Goal: Task Accomplishment & Management: Manage account settings

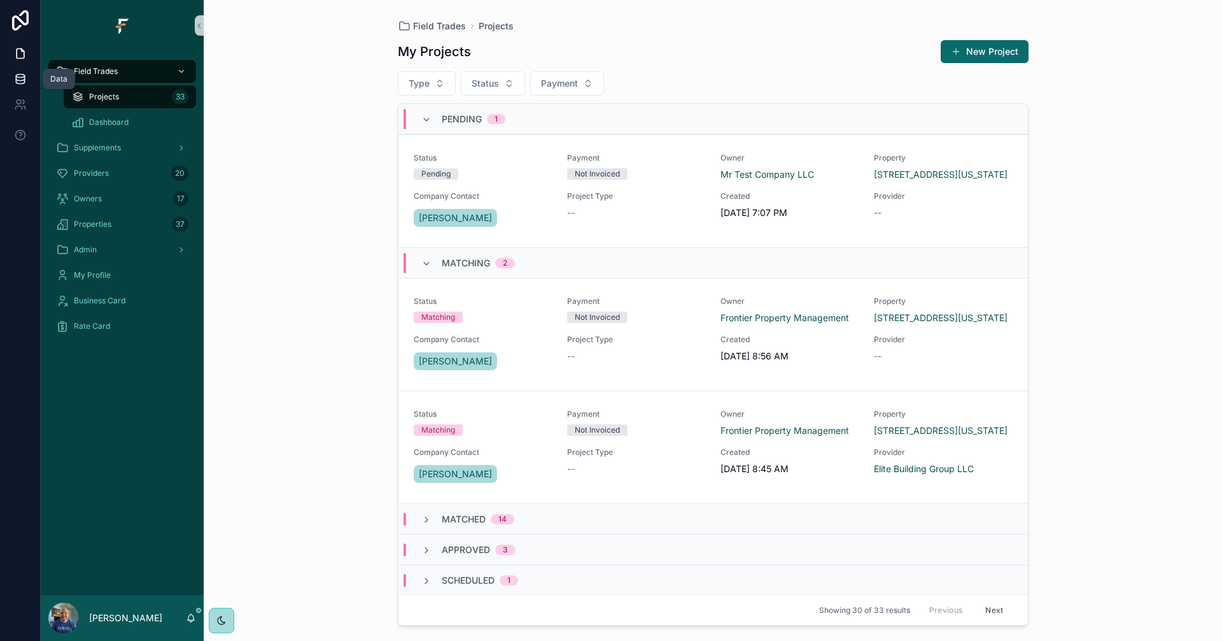
click at [23, 83] on icon at bounding box center [20, 81] width 8 height 5
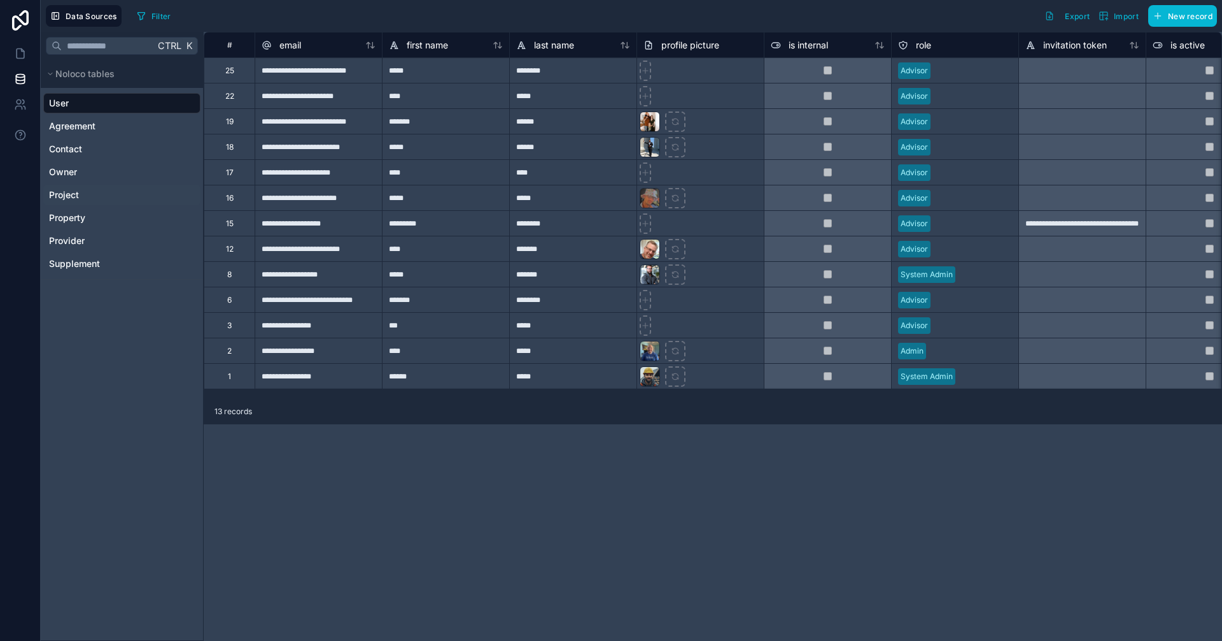
click at [85, 197] on div "Project" at bounding box center [121, 195] width 157 height 20
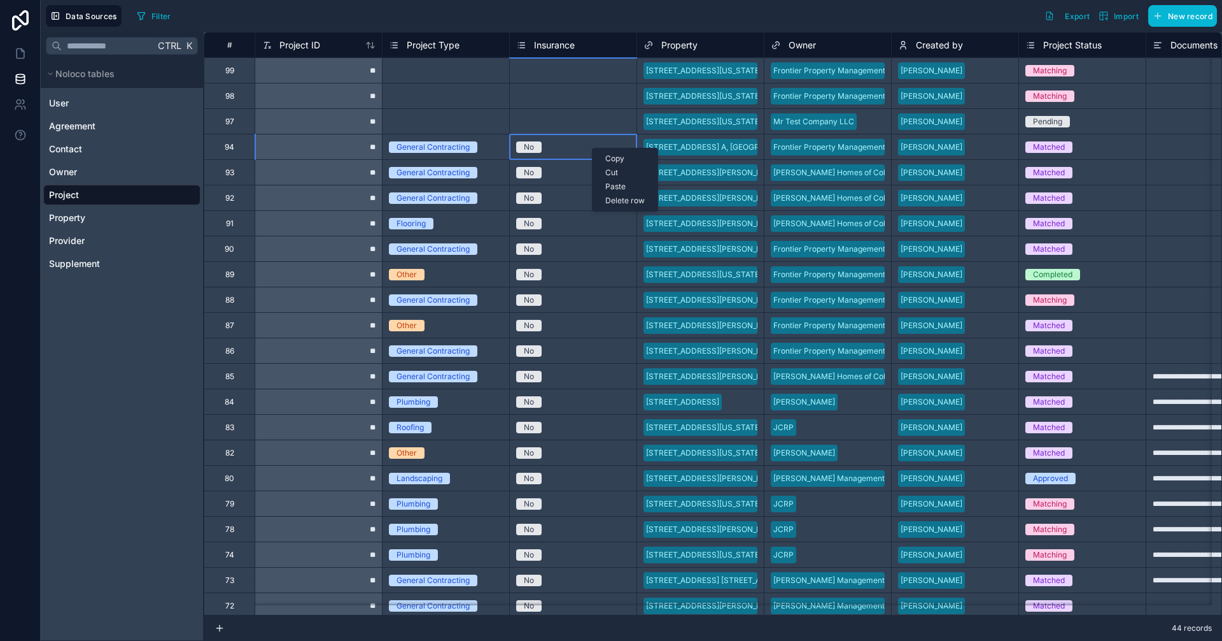
click at [619, 201] on div "Delete row" at bounding box center [625, 201] width 65 height 14
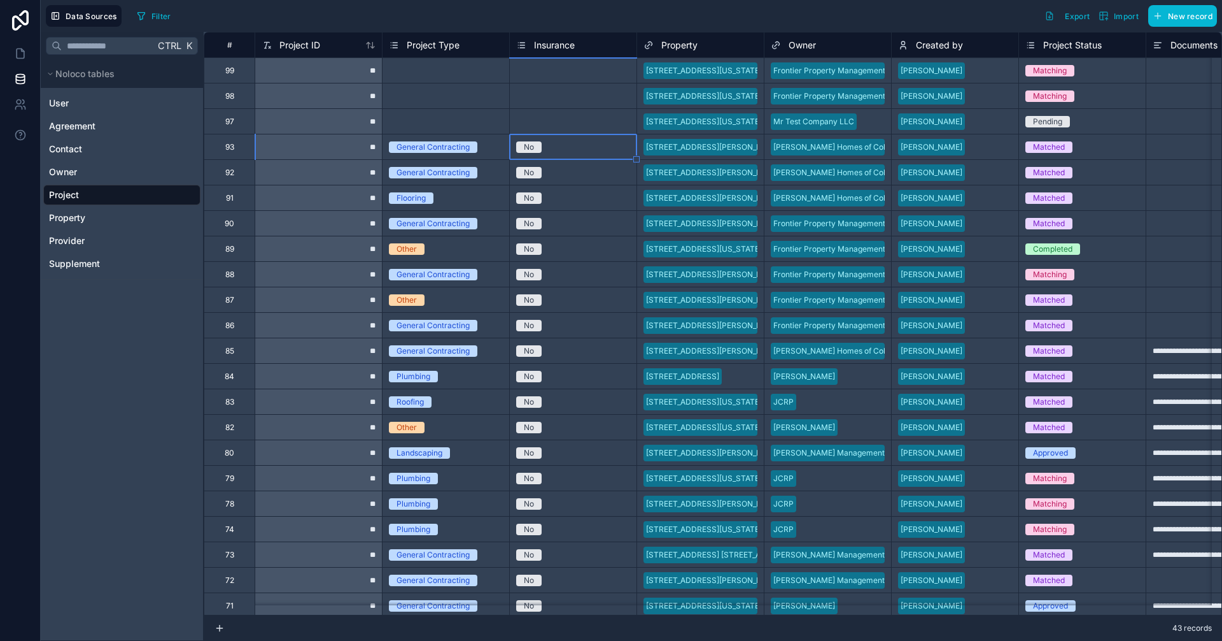
click at [583, 122] on div "Select a Insurance" at bounding box center [573, 121] width 127 height 13
click at [611, 177] on div "Delete row" at bounding box center [613, 174] width 65 height 14
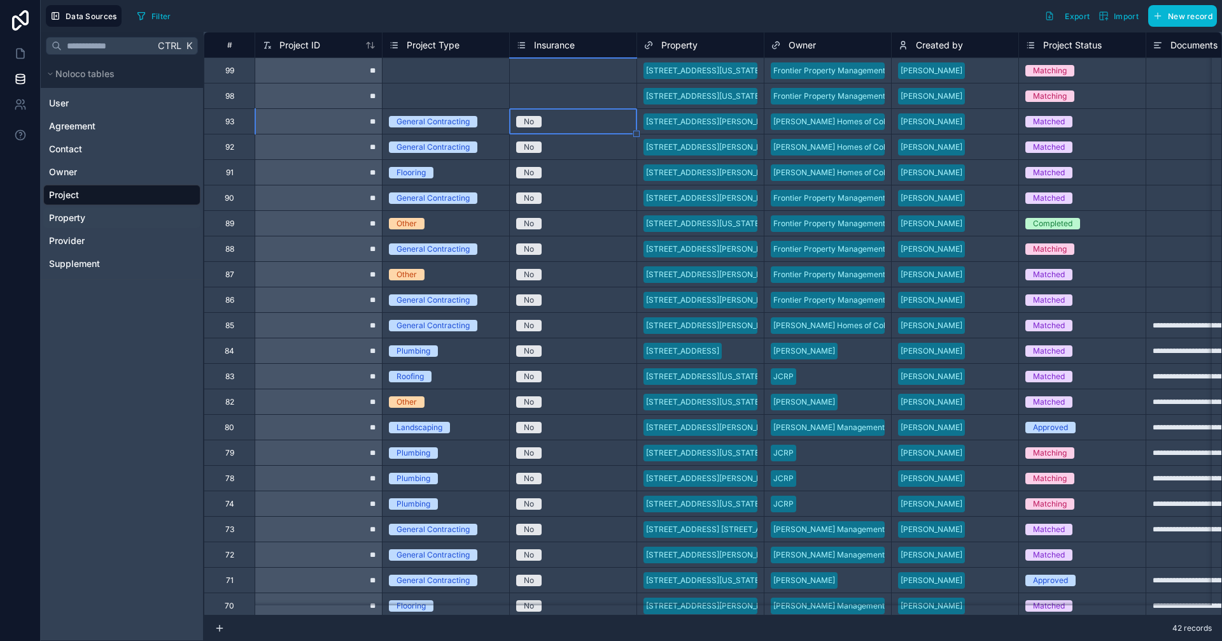
click at [76, 220] on span "Property" at bounding box center [67, 217] width 36 height 13
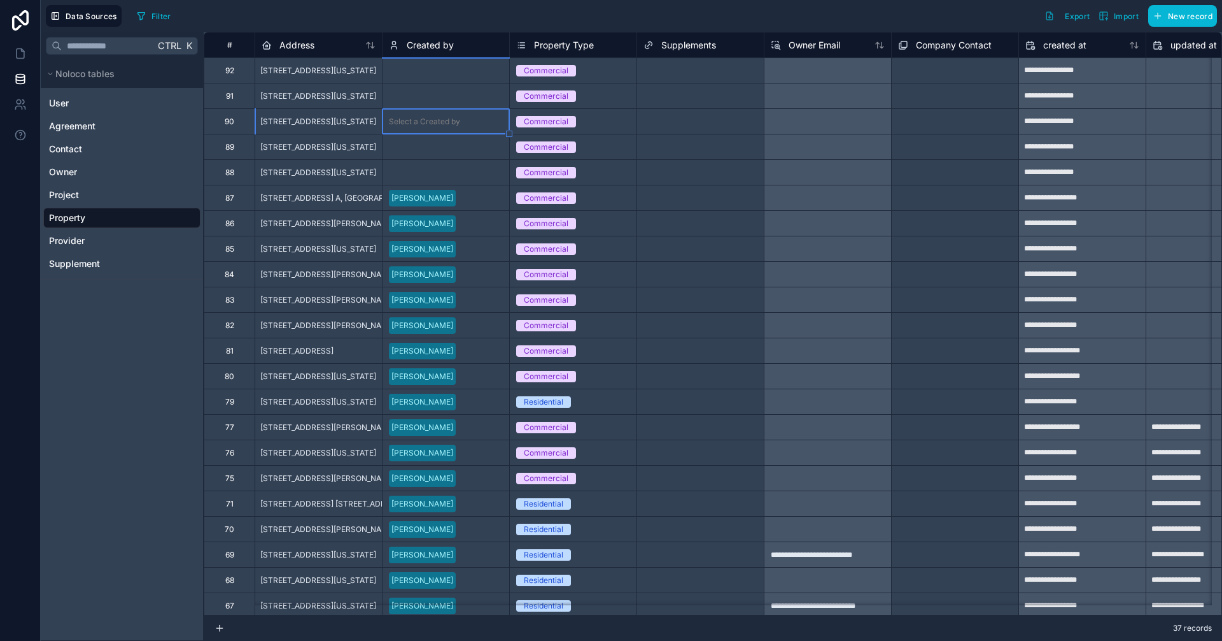
click at [107, 351] on div "Ctrl K Noloco tables User Agreement Contact Owner Project Property Provider Sup…" at bounding box center [122, 336] width 163 height 609
click at [25, 57] on icon at bounding box center [20, 53] width 13 height 13
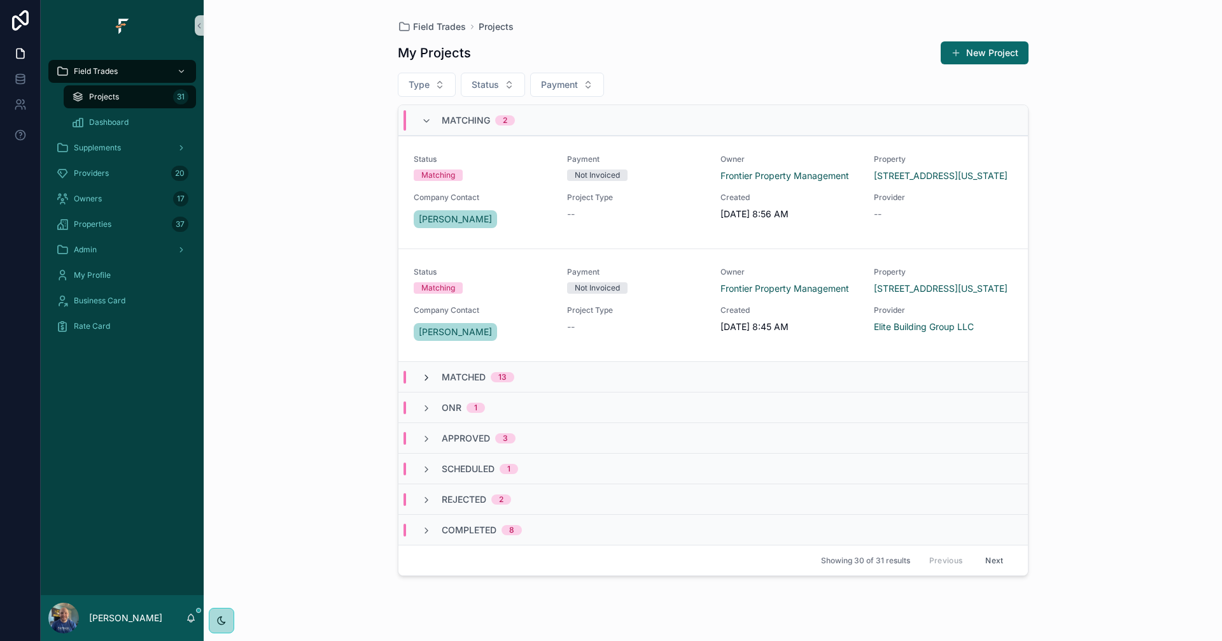
click at [423, 378] on icon "scrollable content" at bounding box center [426, 377] width 10 height 10
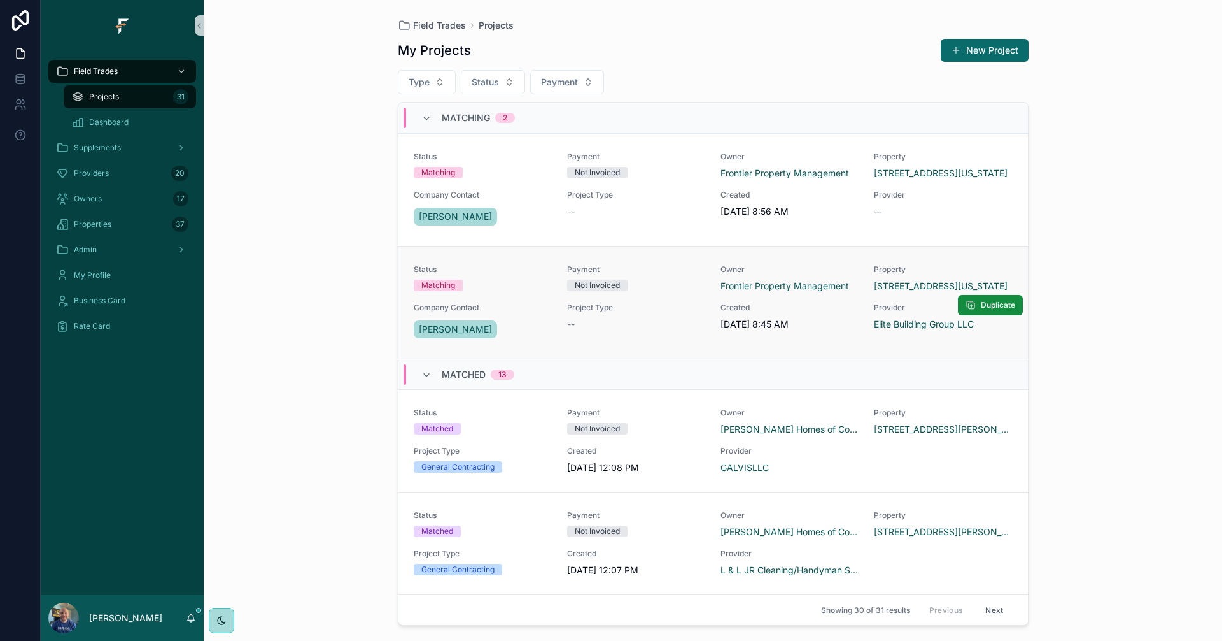
click at [668, 284] on div "Not Invoiced" at bounding box center [636, 285] width 138 height 11
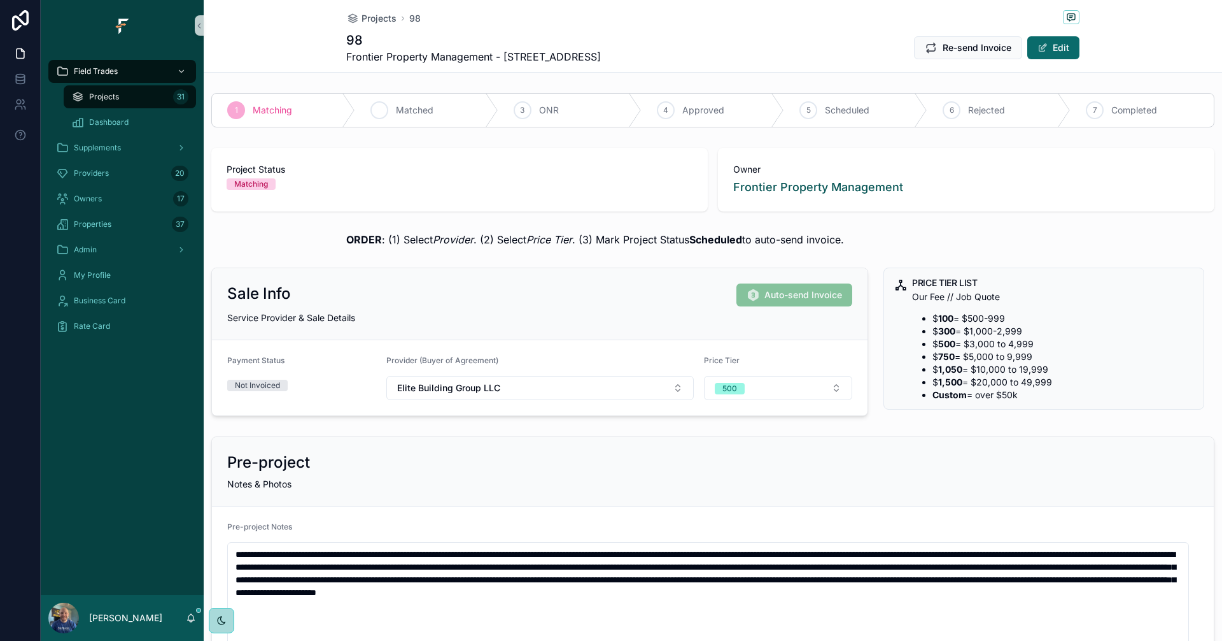
click at [420, 111] on span "Matched" at bounding box center [415, 110] width 38 height 13
click at [115, 118] on span "Dashboard" at bounding box center [108, 122] width 39 height 10
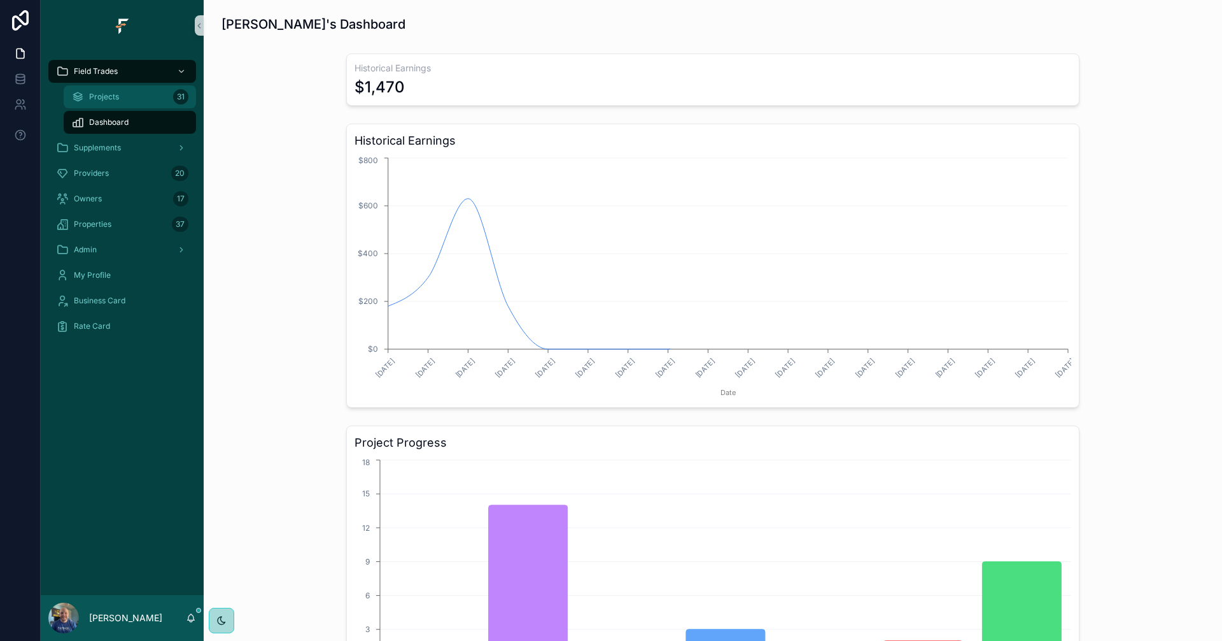
click at [112, 97] on span "Projects" at bounding box center [104, 97] width 30 height 10
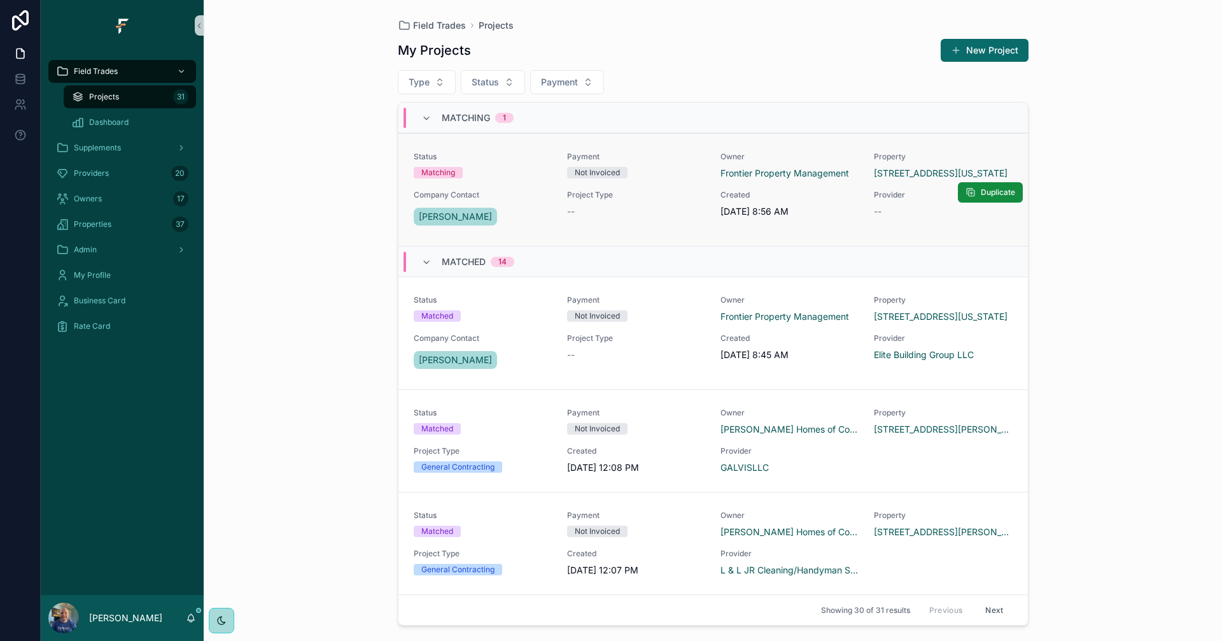
click at [676, 188] on div "Status Matching Payment Not Invoiced Owner Frontier Property Management Propert…" at bounding box center [713, 190] width 599 height 76
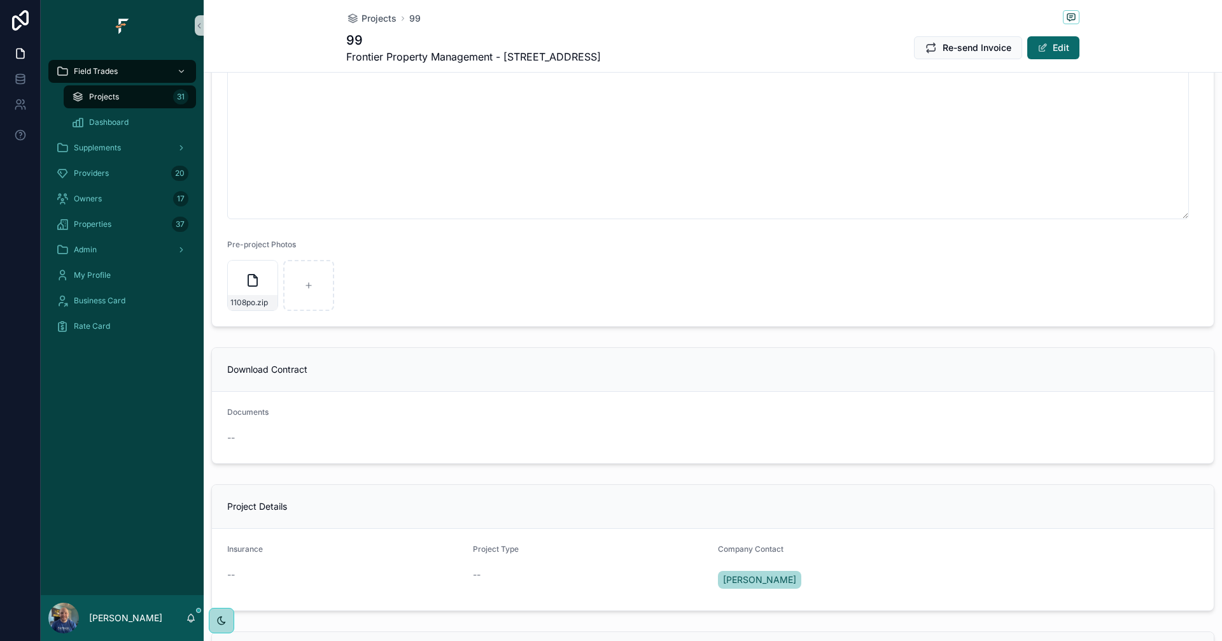
scroll to position [334, 0]
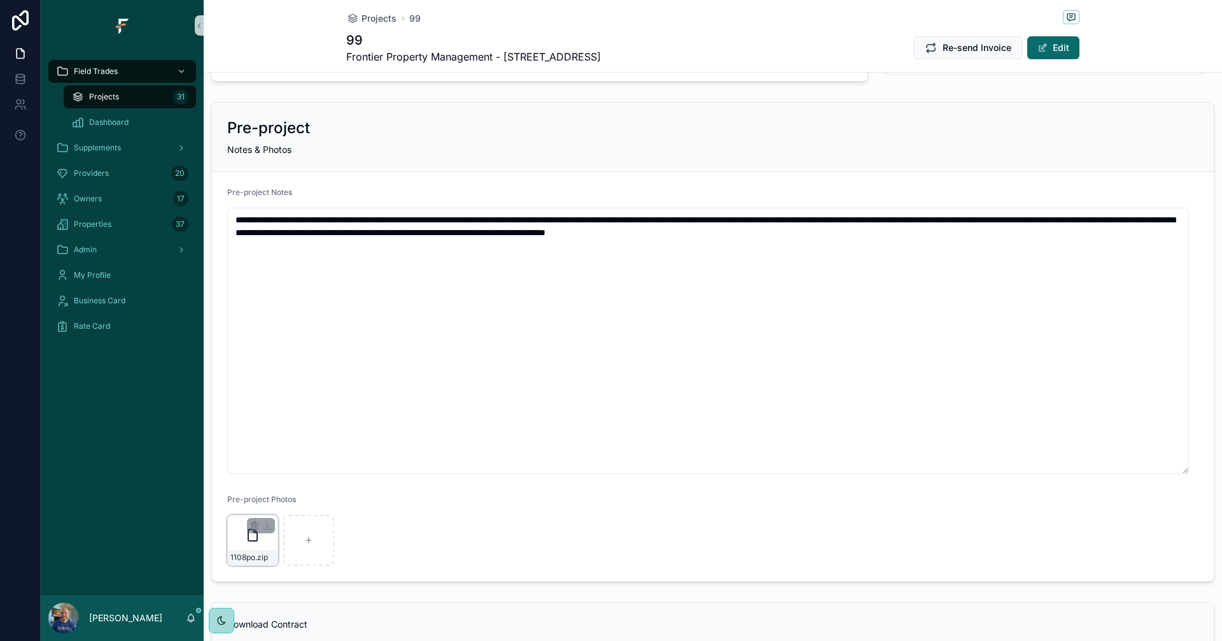
click at [253, 548] on div "1108po .zip" at bounding box center [252, 539] width 51 height 51
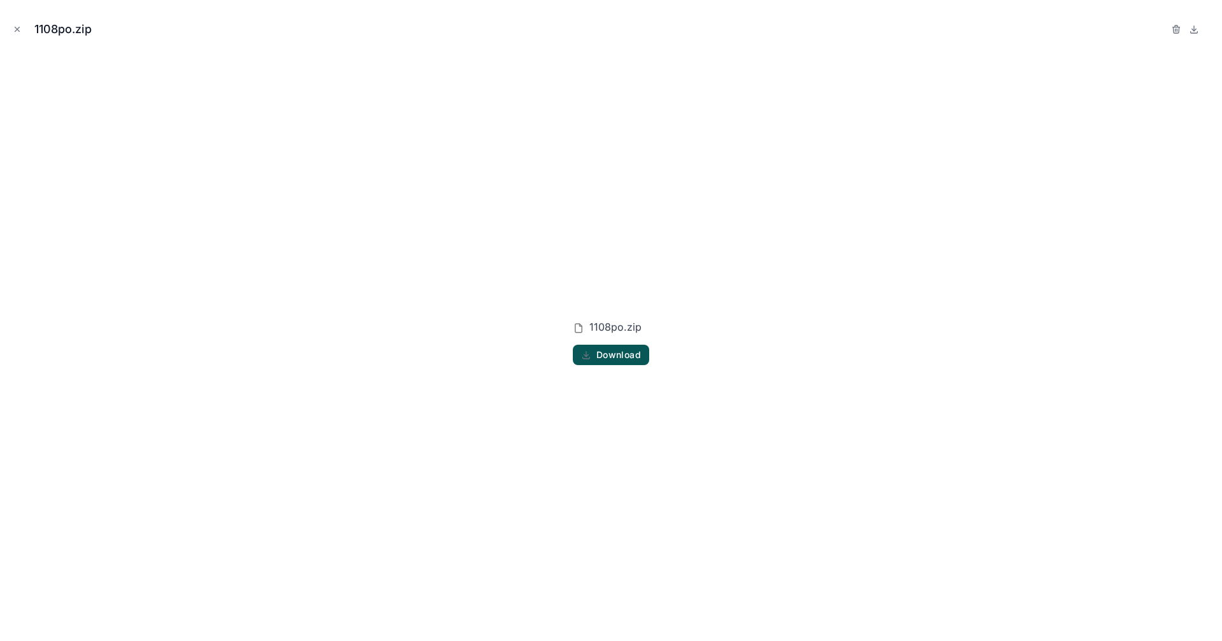
click at [631, 357] on span "Download" at bounding box center [619, 354] width 45 height 11
click at [17, 32] on icon "Close modal" at bounding box center [17, 29] width 9 height 9
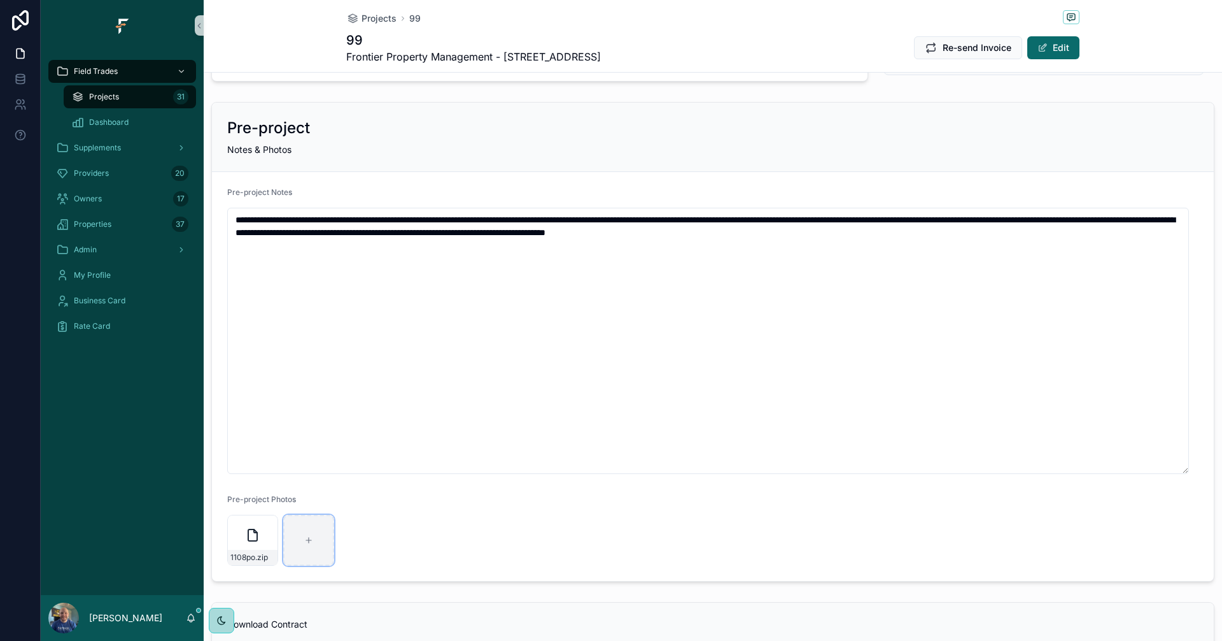
click at [311, 536] on icon "scrollable content" at bounding box center [308, 539] width 9 height 9
type input "**********"
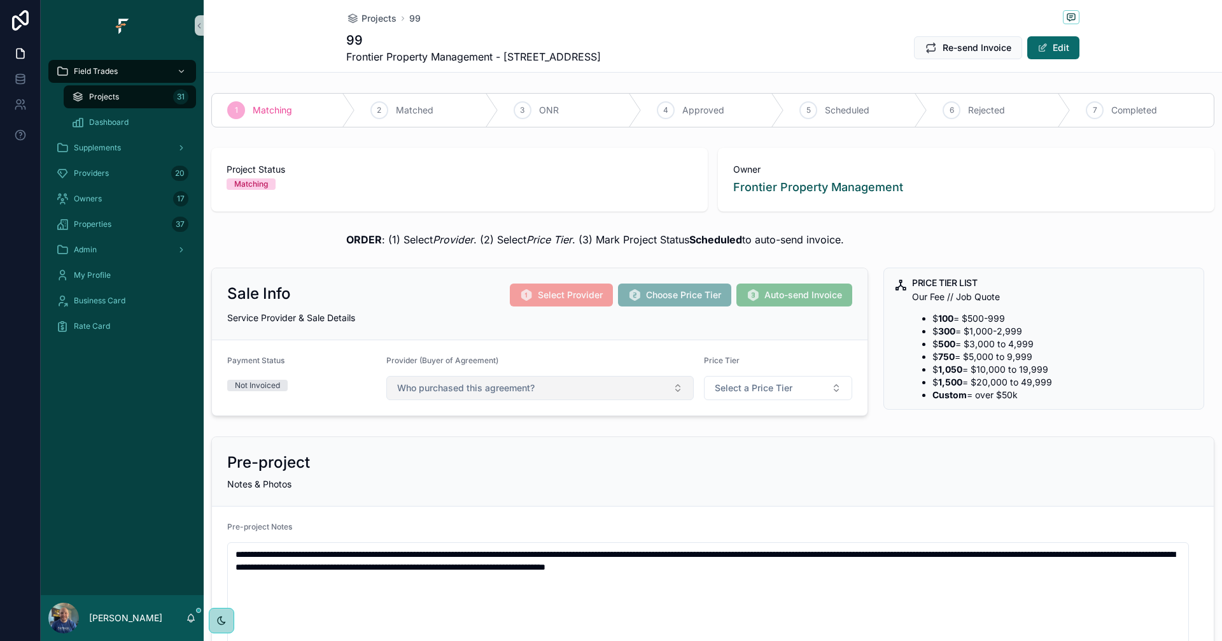
click at [584, 382] on button "Who purchased this agreement?" at bounding box center [540, 388] width 308 height 24
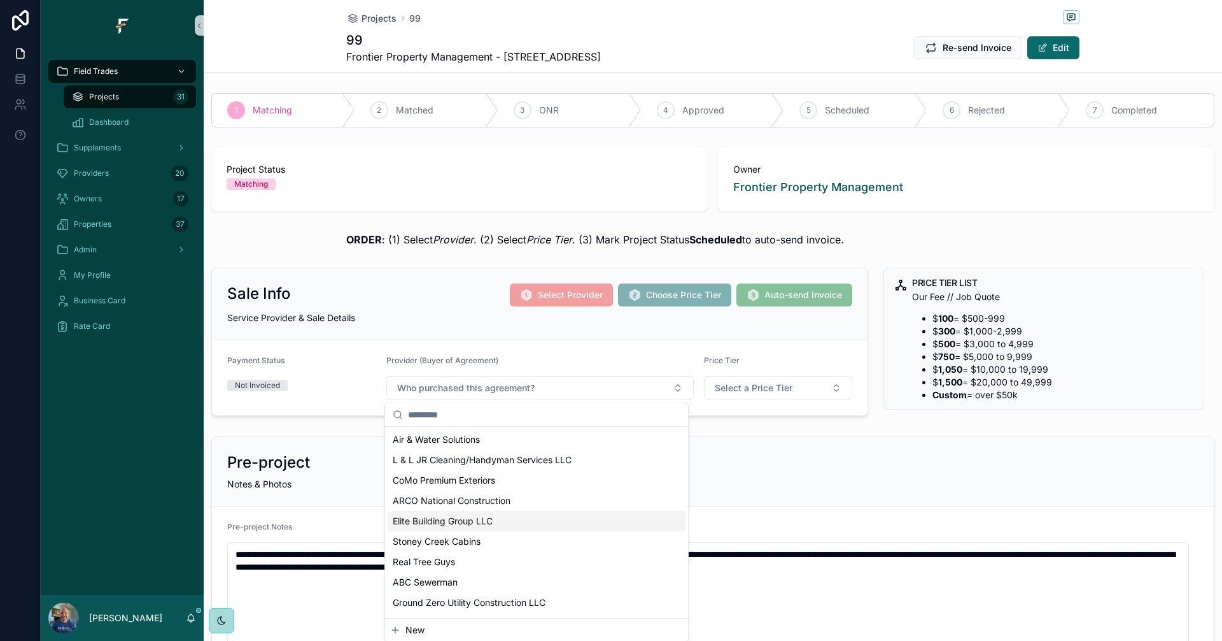
click at [454, 520] on span "Elite Building Group LLC" at bounding box center [443, 520] width 100 height 13
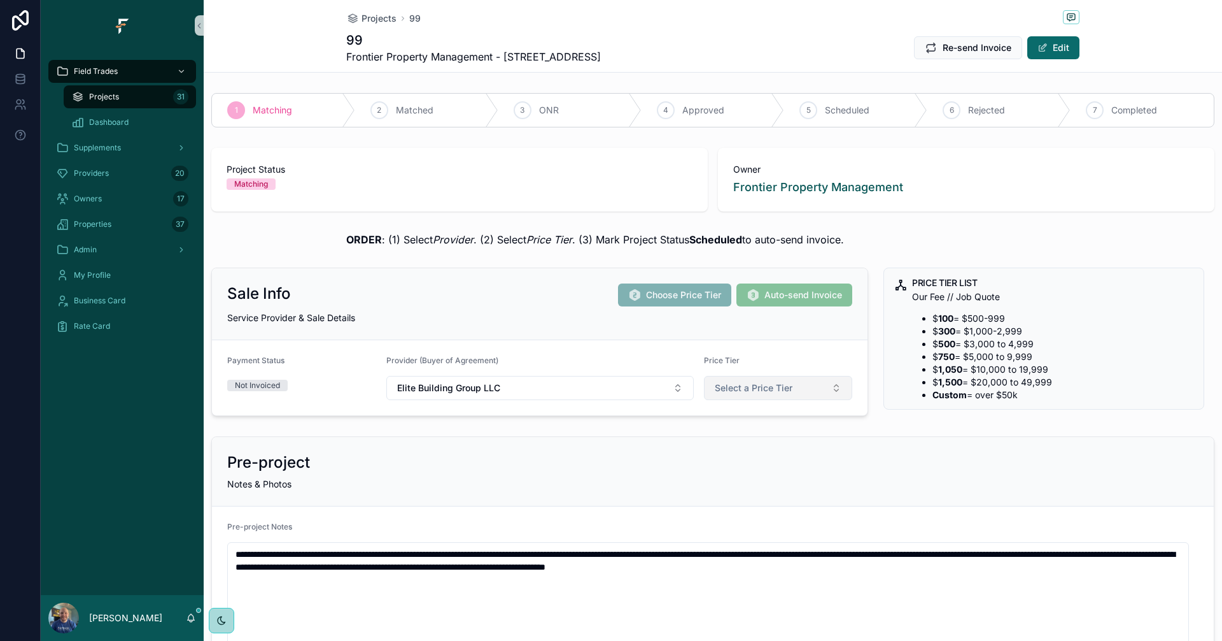
click at [795, 379] on button "Select a Price Tier" at bounding box center [778, 388] width 149 height 24
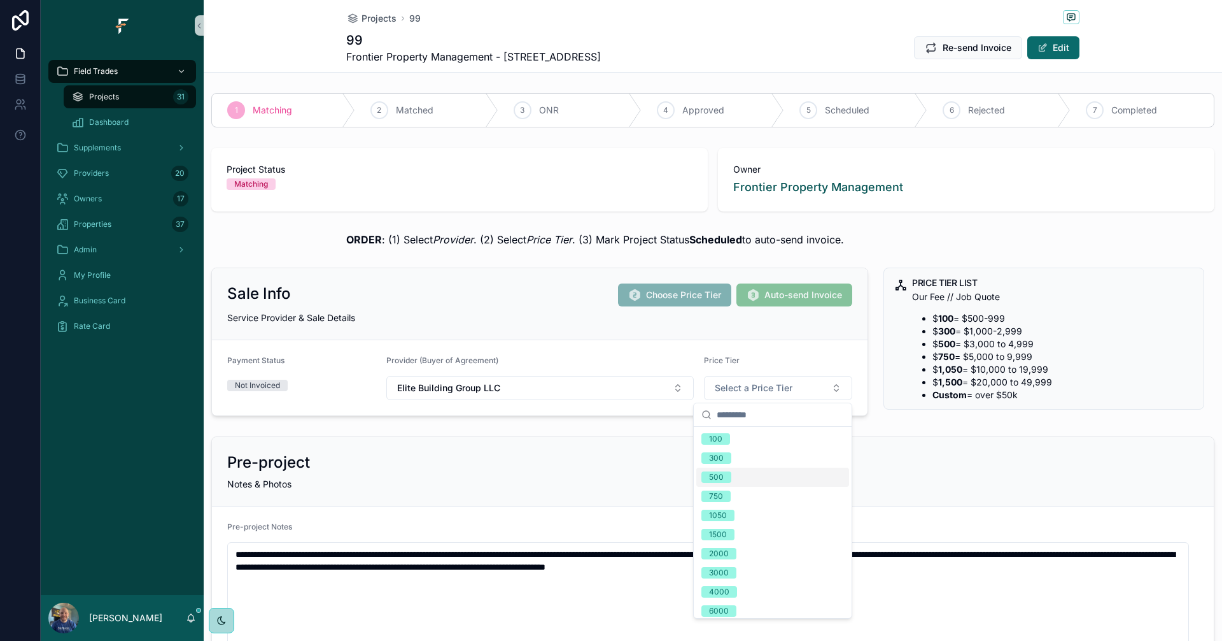
click at [737, 475] on div "500" at bounding box center [773, 476] width 153 height 19
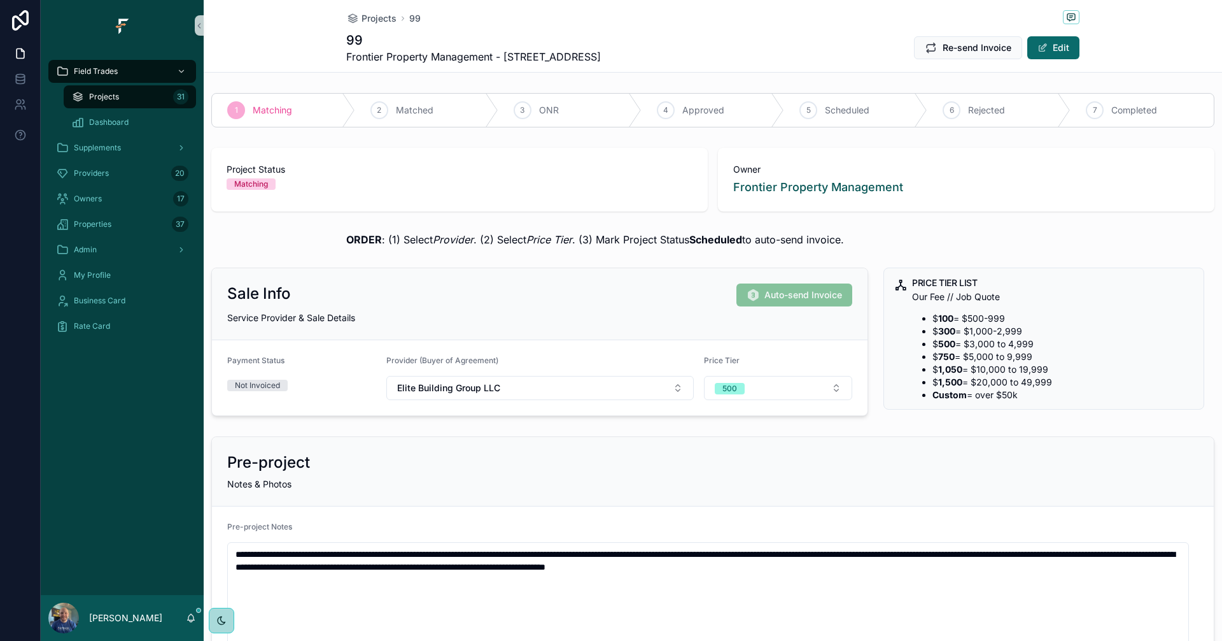
click at [98, 101] on span "Projects" at bounding box center [104, 97] width 30 height 10
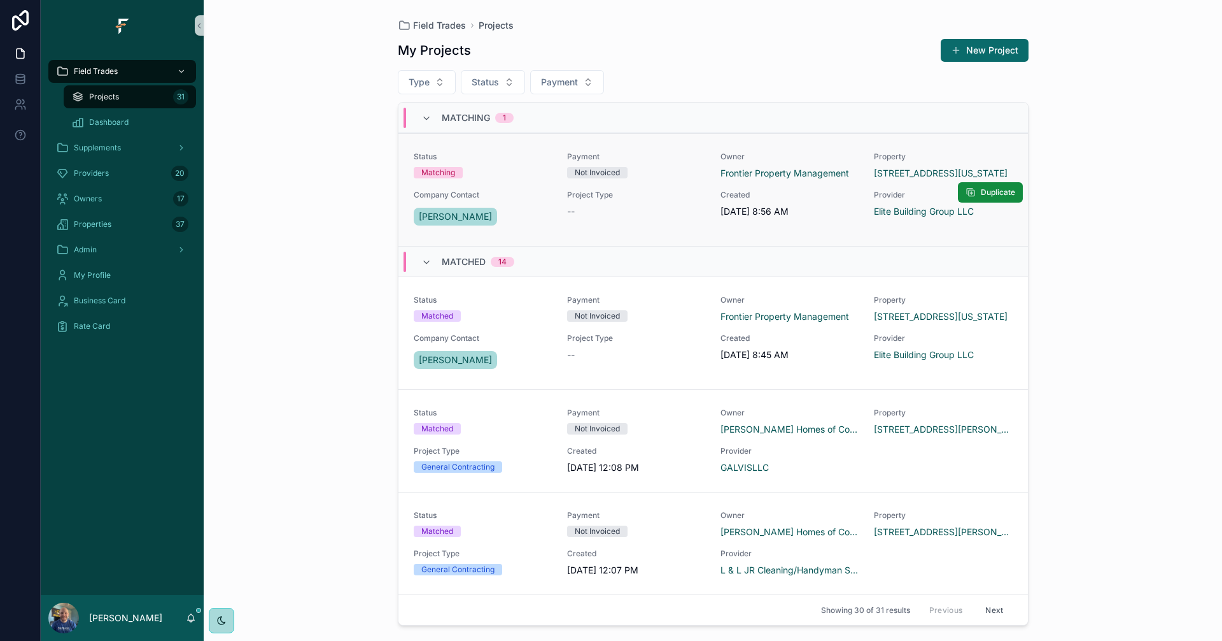
click at [648, 204] on div "Project Type --" at bounding box center [636, 204] width 138 height 28
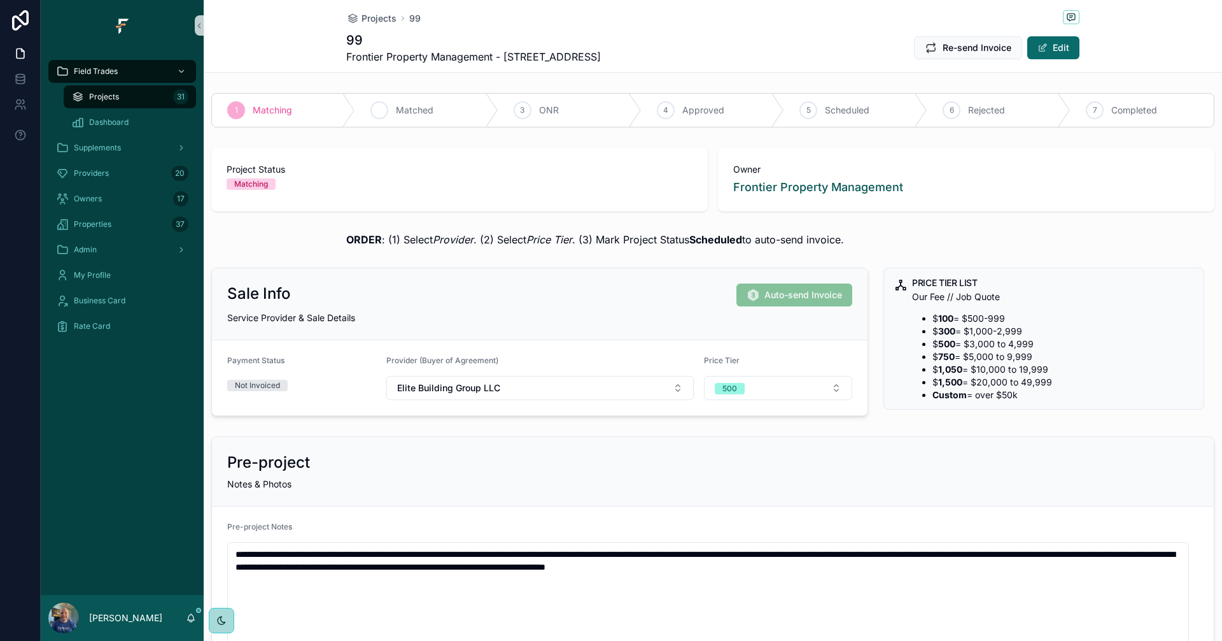
click at [400, 117] on div "2 Matched" at bounding box center [426, 110] width 143 height 33
click at [154, 93] on div "Projects 31" at bounding box center [129, 97] width 117 height 20
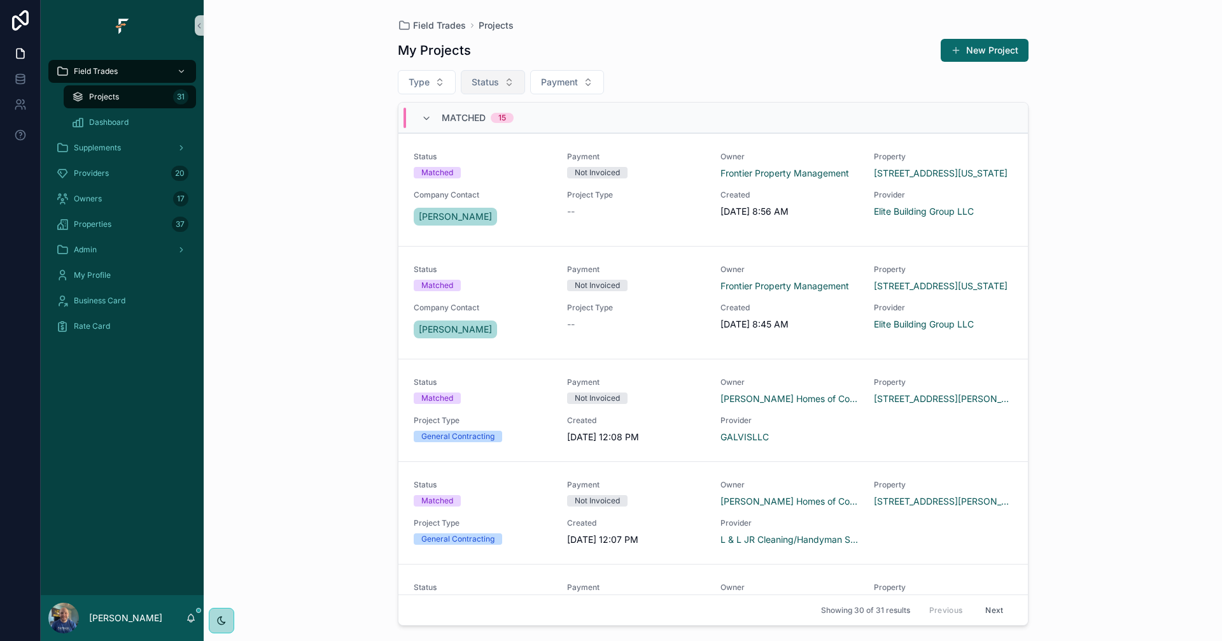
click at [507, 78] on button "Status" at bounding box center [493, 82] width 64 height 24
click at [424, 76] on span "Type" at bounding box center [419, 82] width 21 height 13
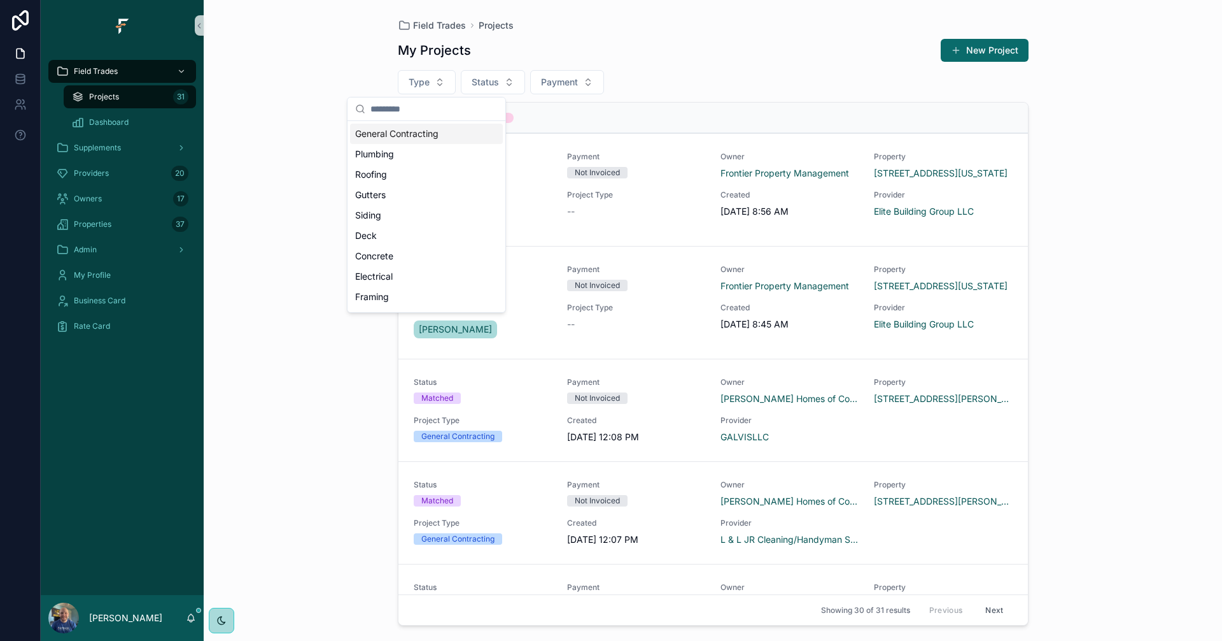
click at [439, 136] on div "General Contracting" at bounding box center [426, 134] width 153 height 20
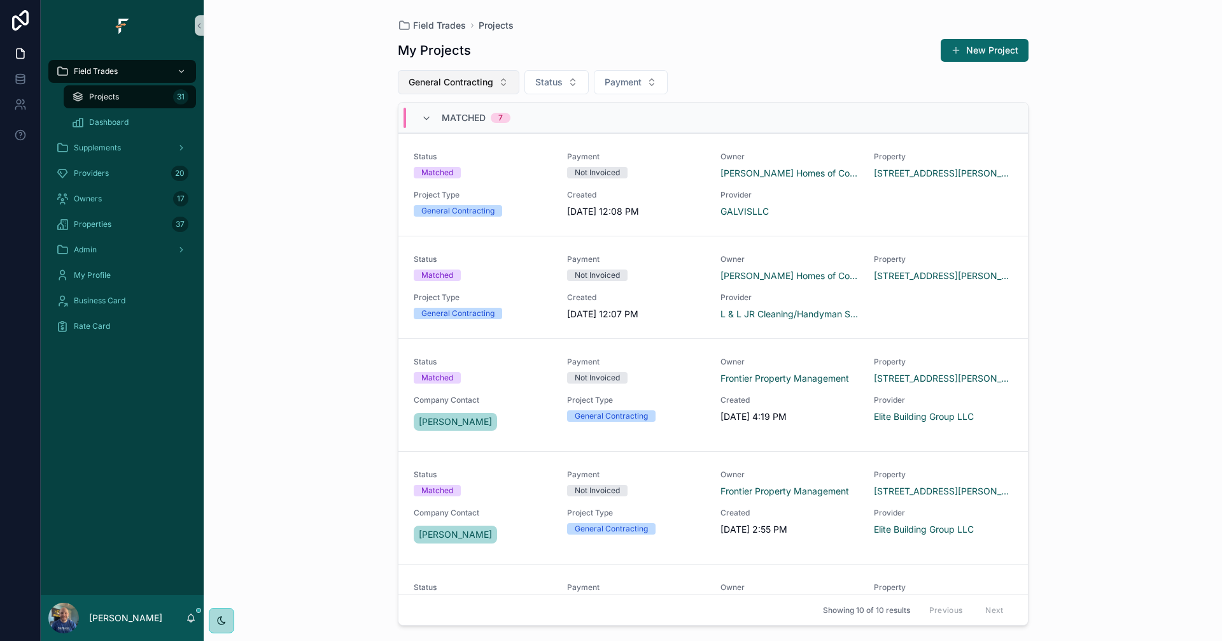
click at [488, 86] on span "General Contracting" at bounding box center [451, 82] width 85 height 13
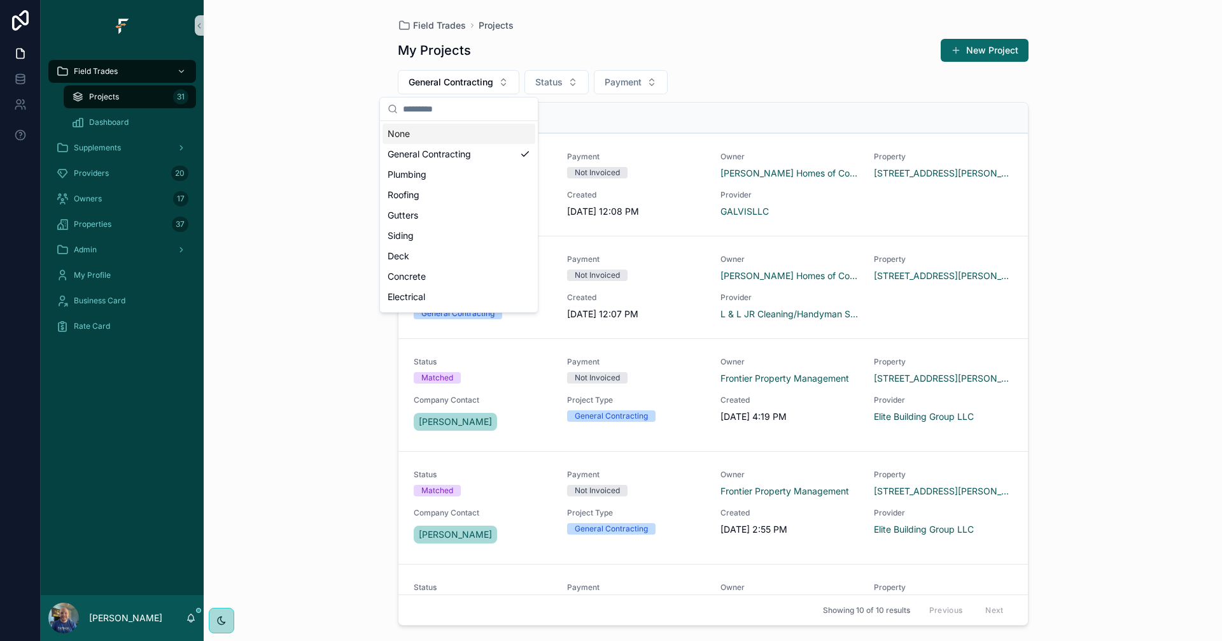
click at [442, 140] on div "None" at bounding box center [459, 134] width 153 height 20
